Goal: Check status: Check status

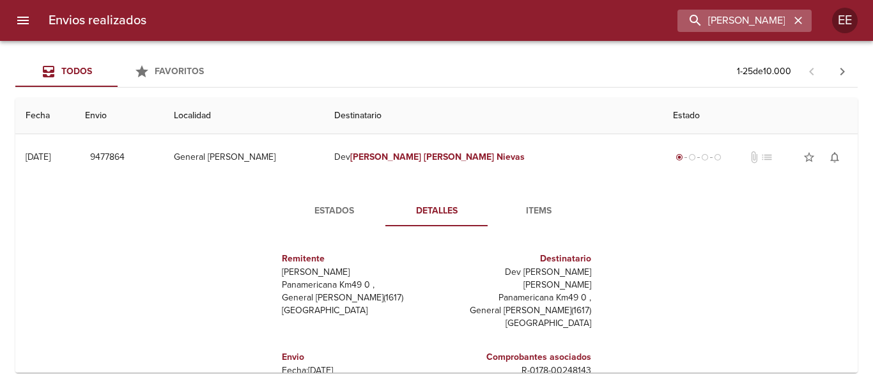
scroll to position [1150, 0]
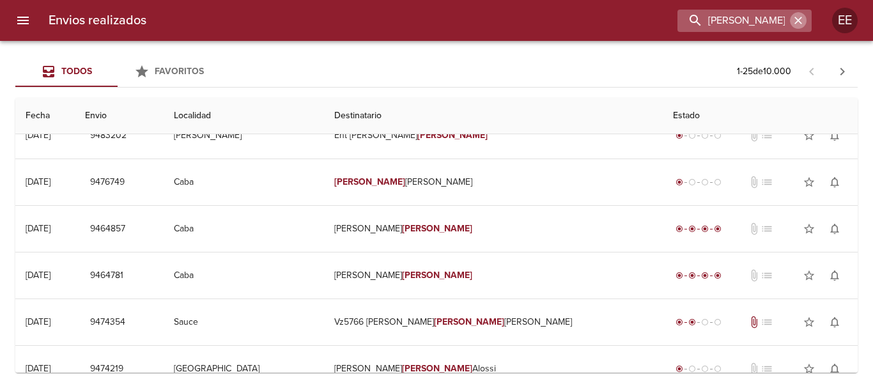
click at [793, 19] on icon "button" at bounding box center [797, 20] width 13 height 13
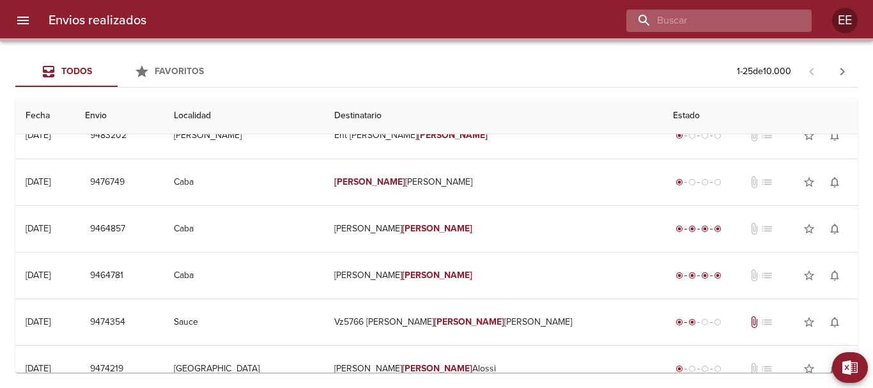
click at [733, 24] on input "buscar" at bounding box center [708, 21] width 164 height 22
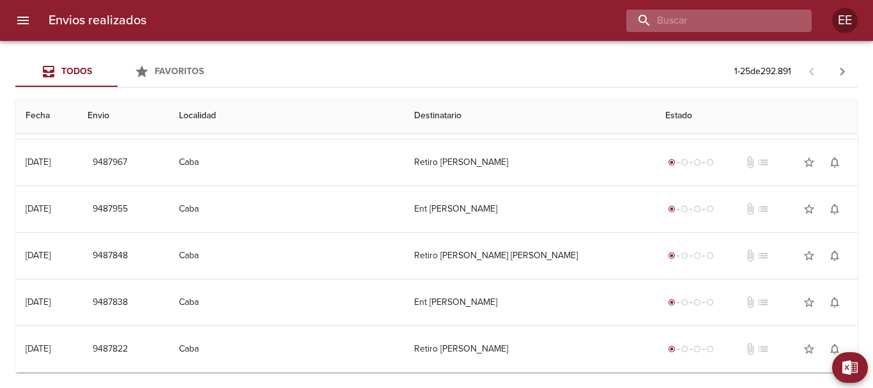
scroll to position [0, 0]
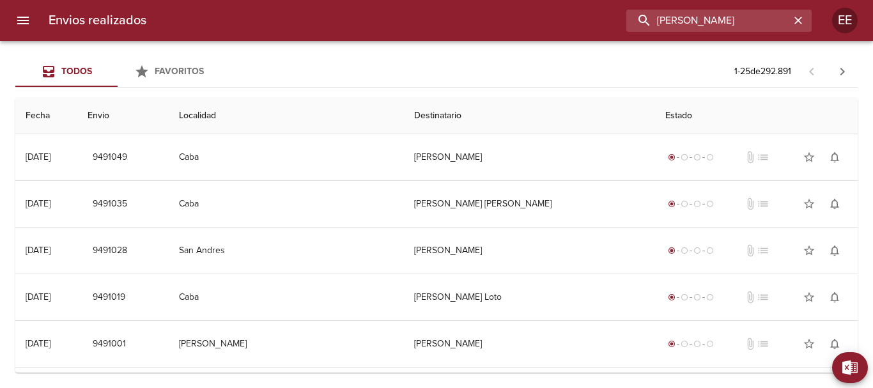
type input "[PERSON_NAME]"
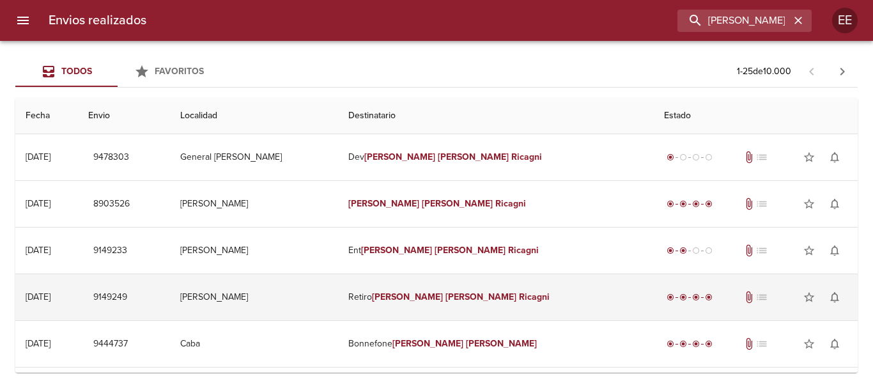
click at [436, 302] on em "[PERSON_NAME]" at bounding box center [407, 296] width 71 height 11
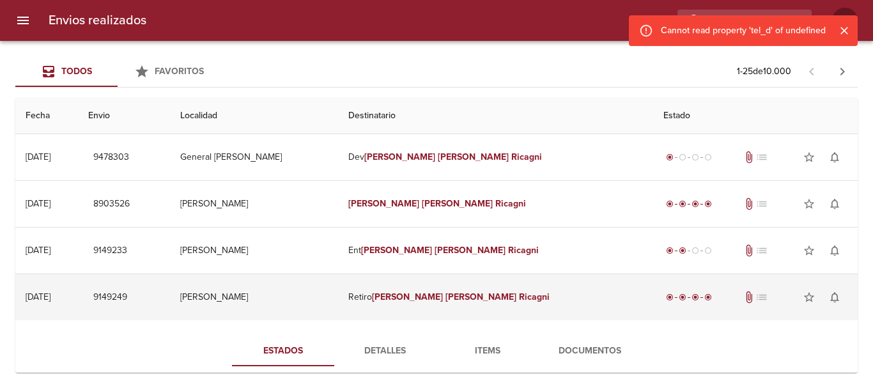
scroll to position [192, 0]
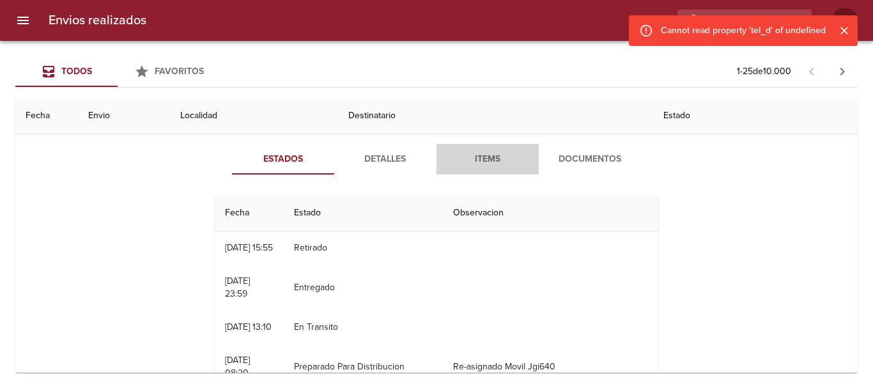
click at [492, 151] on span "Items" at bounding box center [487, 159] width 87 height 16
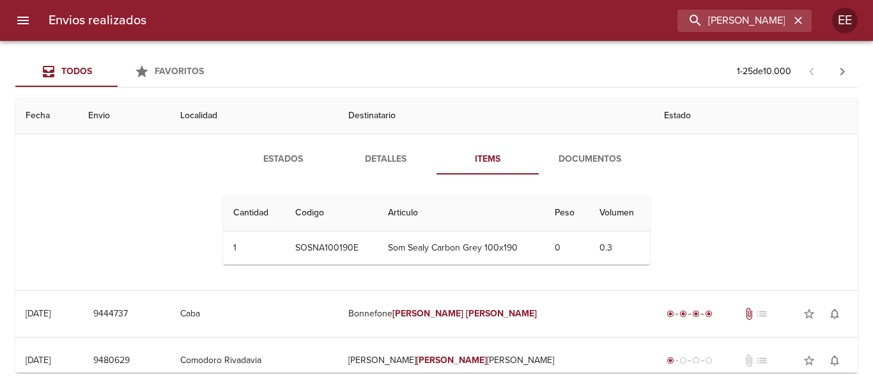
click at [583, 166] on span "Documentos" at bounding box center [589, 159] width 87 height 16
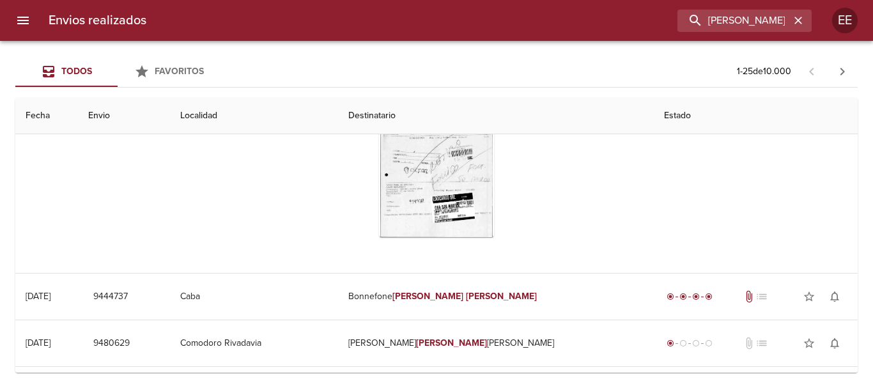
scroll to position [256, 0]
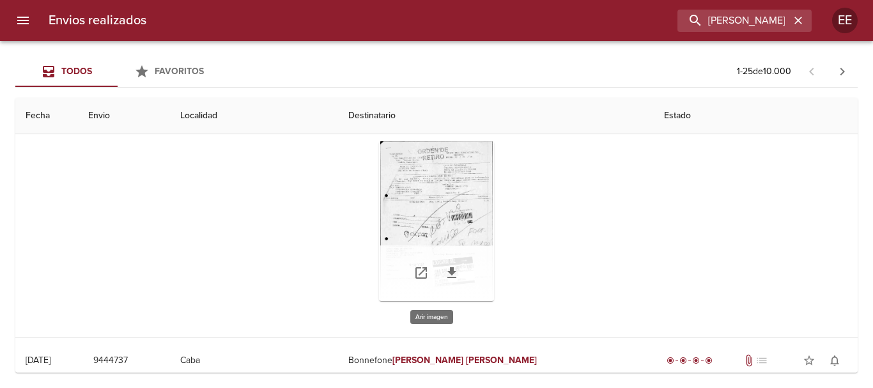
click at [448, 215] on div "Tabla de envíos del cliente" at bounding box center [436, 221] width 115 height 160
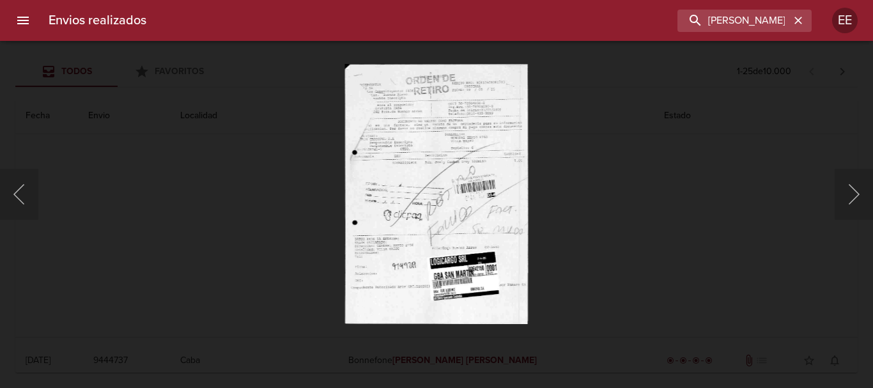
click at [441, 230] on img "Lightbox" at bounding box center [435, 194] width 183 height 260
click at [508, 238] on img "Lightbox" at bounding box center [435, 194] width 183 height 260
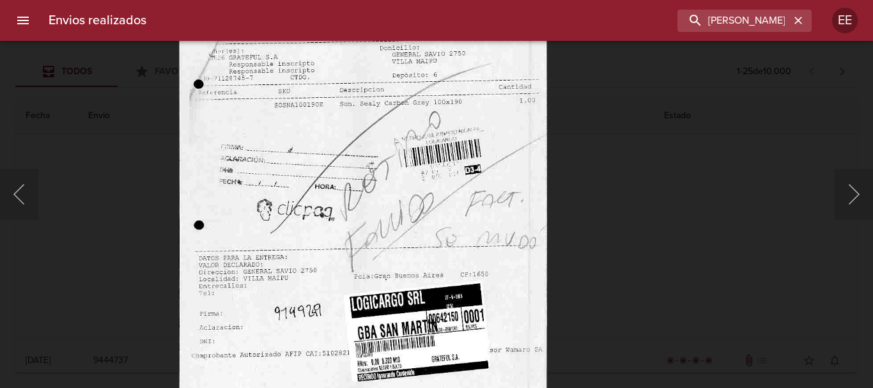
click at [506, 318] on img "Lightbox" at bounding box center [363, 168] width 369 height 523
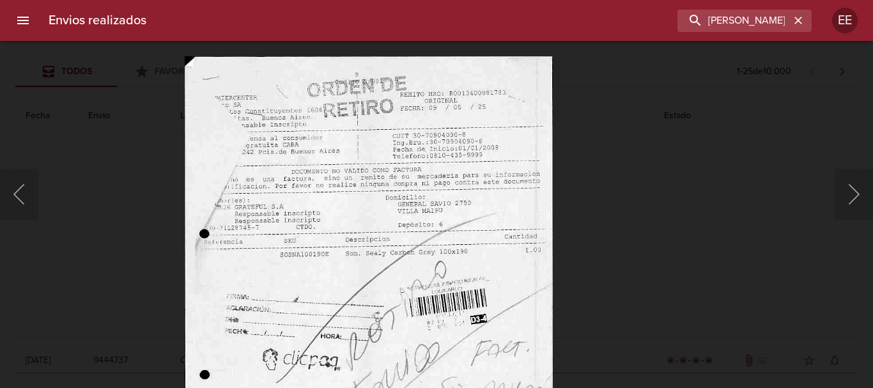
click at [470, 271] on img "Lightbox" at bounding box center [369, 317] width 369 height 523
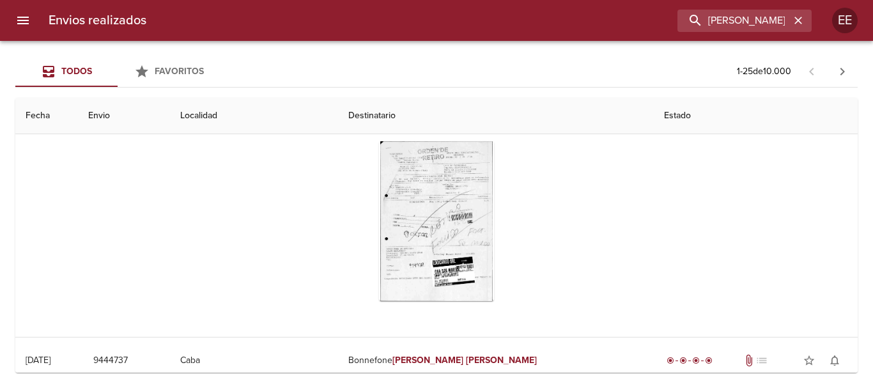
scroll to position [128, 0]
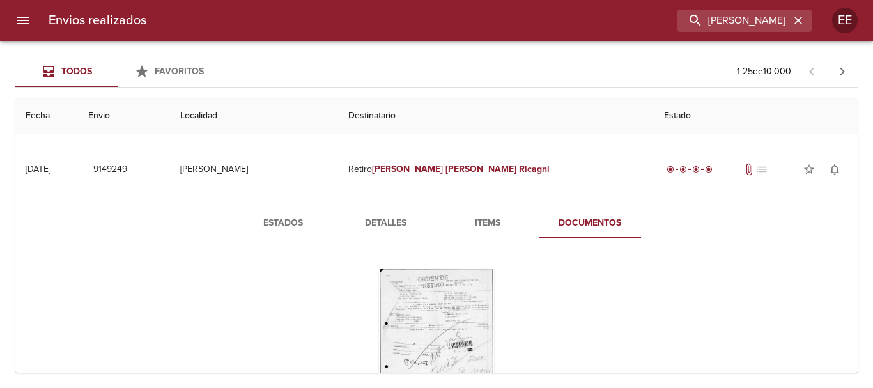
click at [499, 222] on span "Items" at bounding box center [487, 223] width 87 height 16
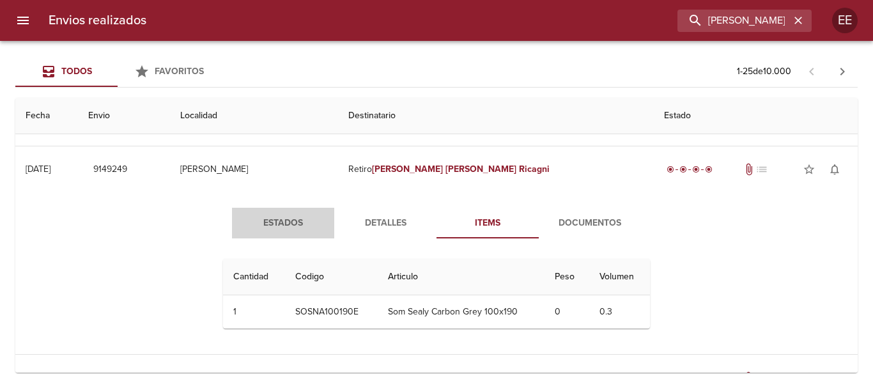
click at [300, 220] on span "Estados" at bounding box center [283, 223] width 87 height 16
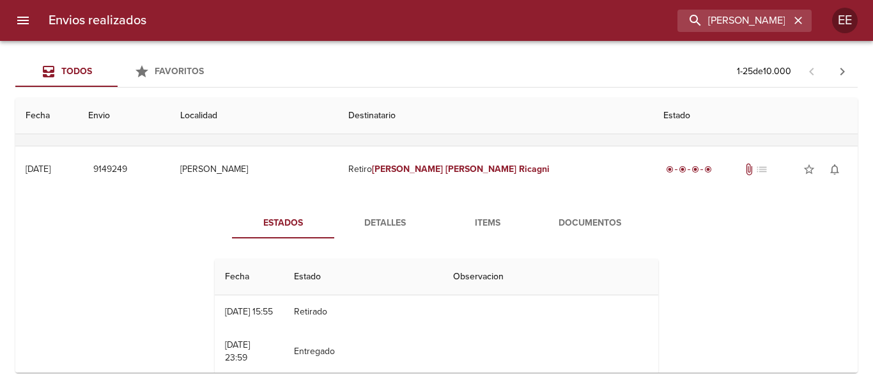
scroll to position [0, 0]
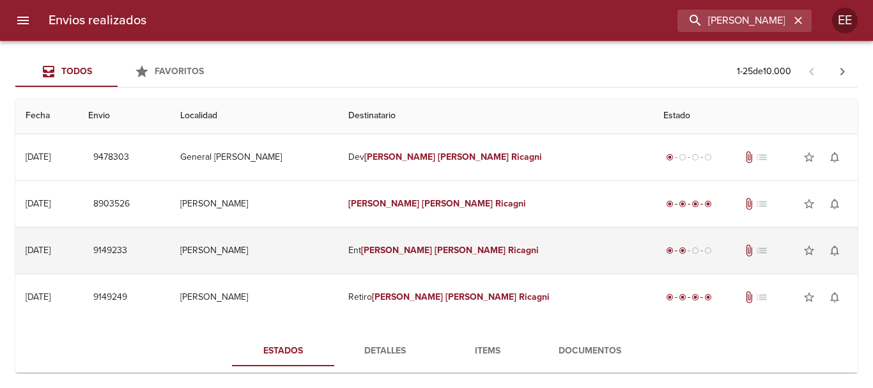
click at [508, 245] on em "Ricagni" at bounding box center [523, 250] width 31 height 11
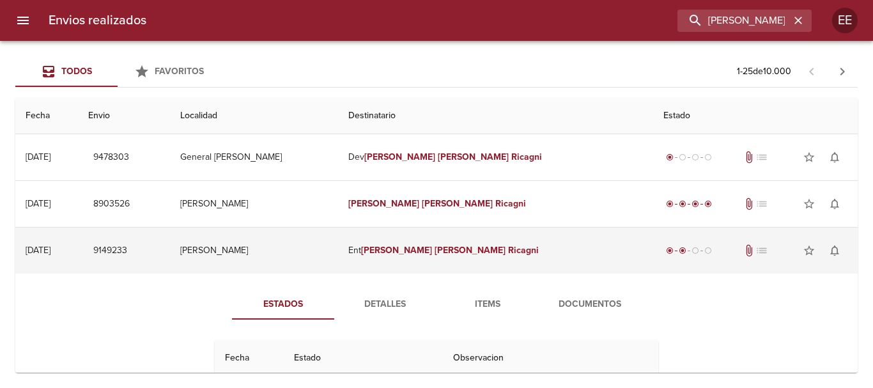
scroll to position [128, 0]
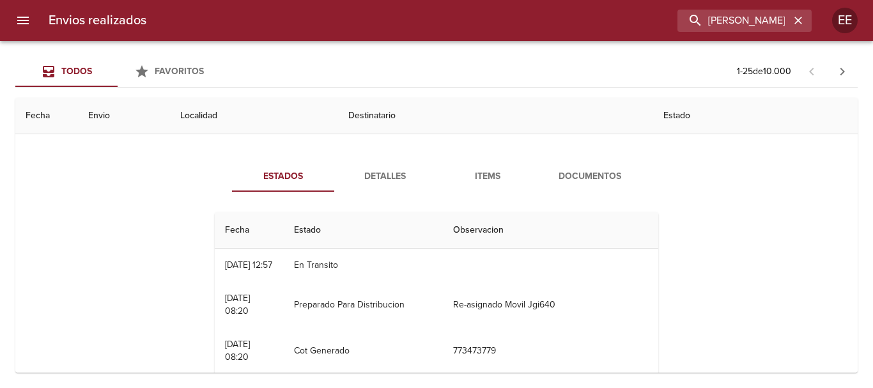
drag, startPoint x: 401, startPoint y: 174, endPoint x: 488, endPoint y: 188, distance: 87.9
click at [402, 174] on span "Detalles" at bounding box center [385, 177] width 87 height 16
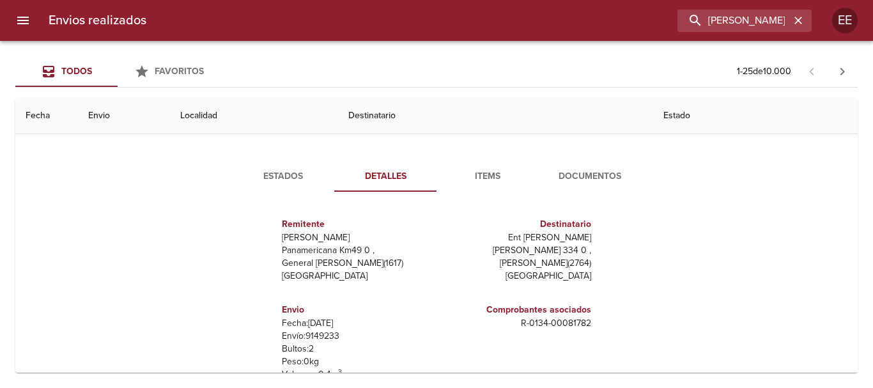
click at [590, 177] on span "Documentos" at bounding box center [589, 177] width 87 height 16
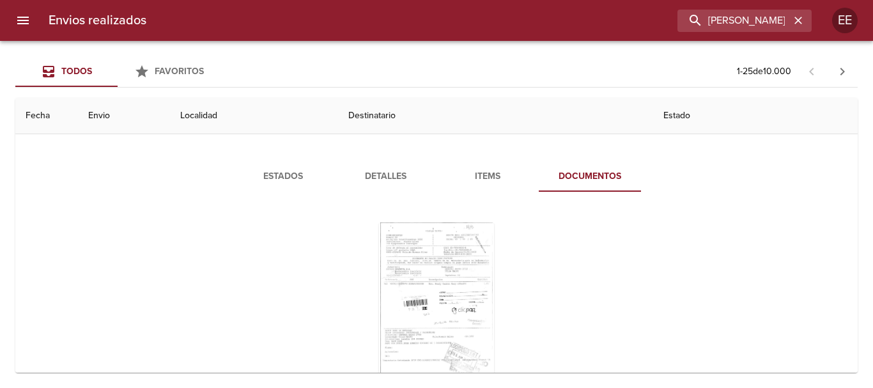
scroll to position [192, 0]
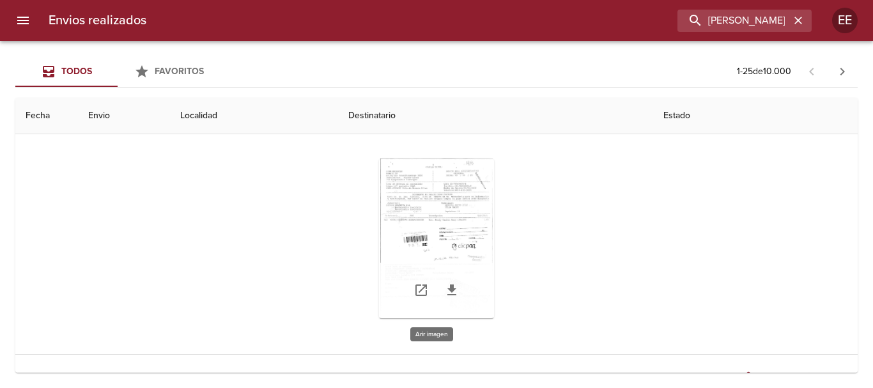
click at [407, 211] on div "Tabla de envíos del cliente" at bounding box center [436, 238] width 115 height 160
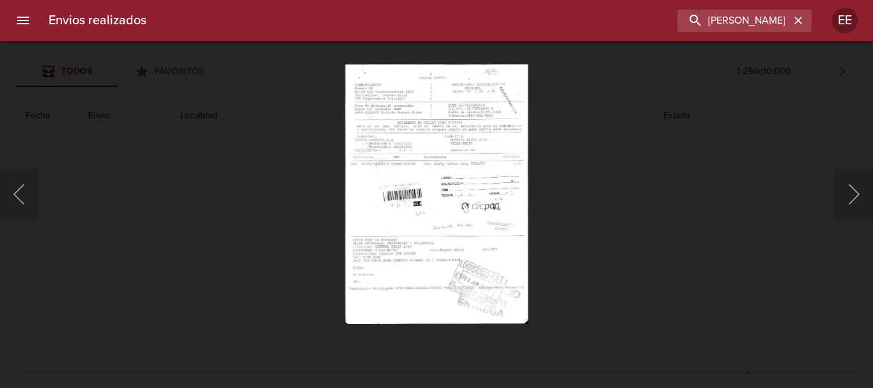
click at [479, 208] on img "Lightbox" at bounding box center [436, 194] width 183 height 260
click at [468, 220] on img "Lightbox" at bounding box center [436, 194] width 183 height 260
